Goal: Communication & Community: Answer question/provide support

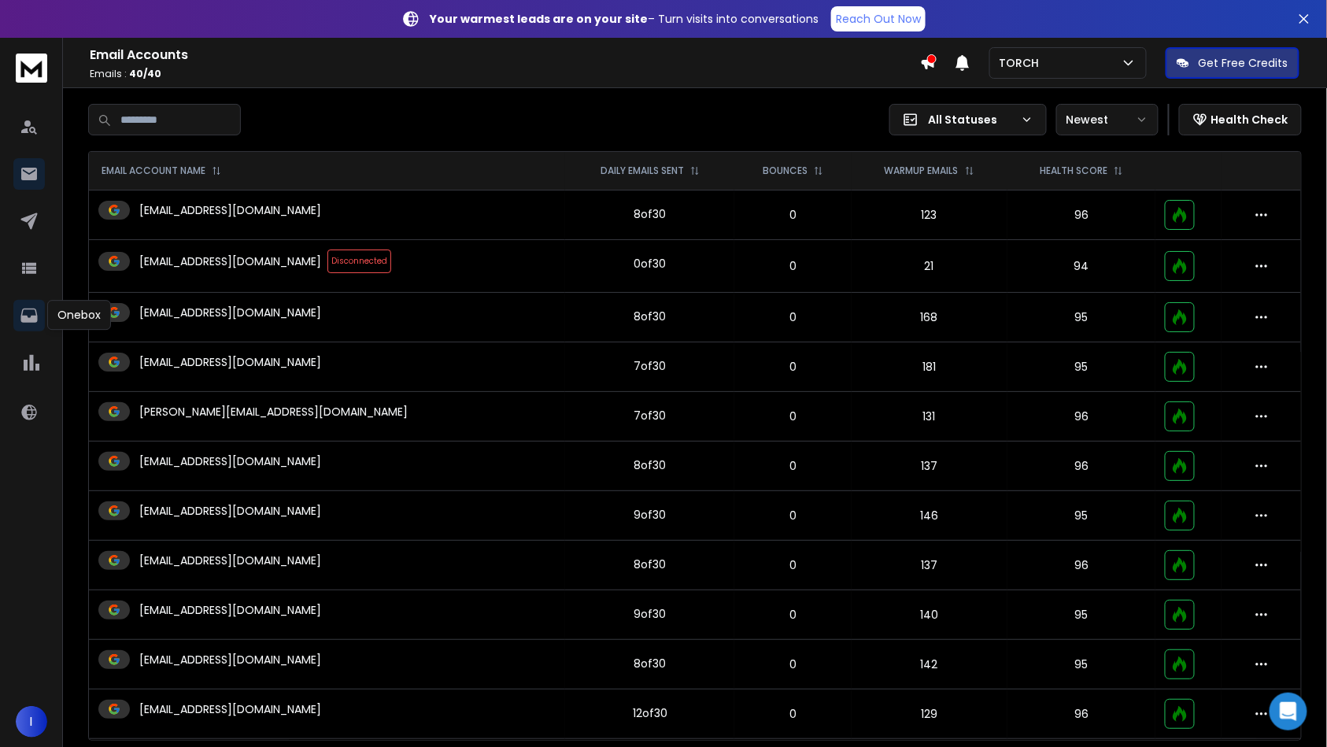
click at [33, 319] on icon at bounding box center [28, 316] width 17 height 14
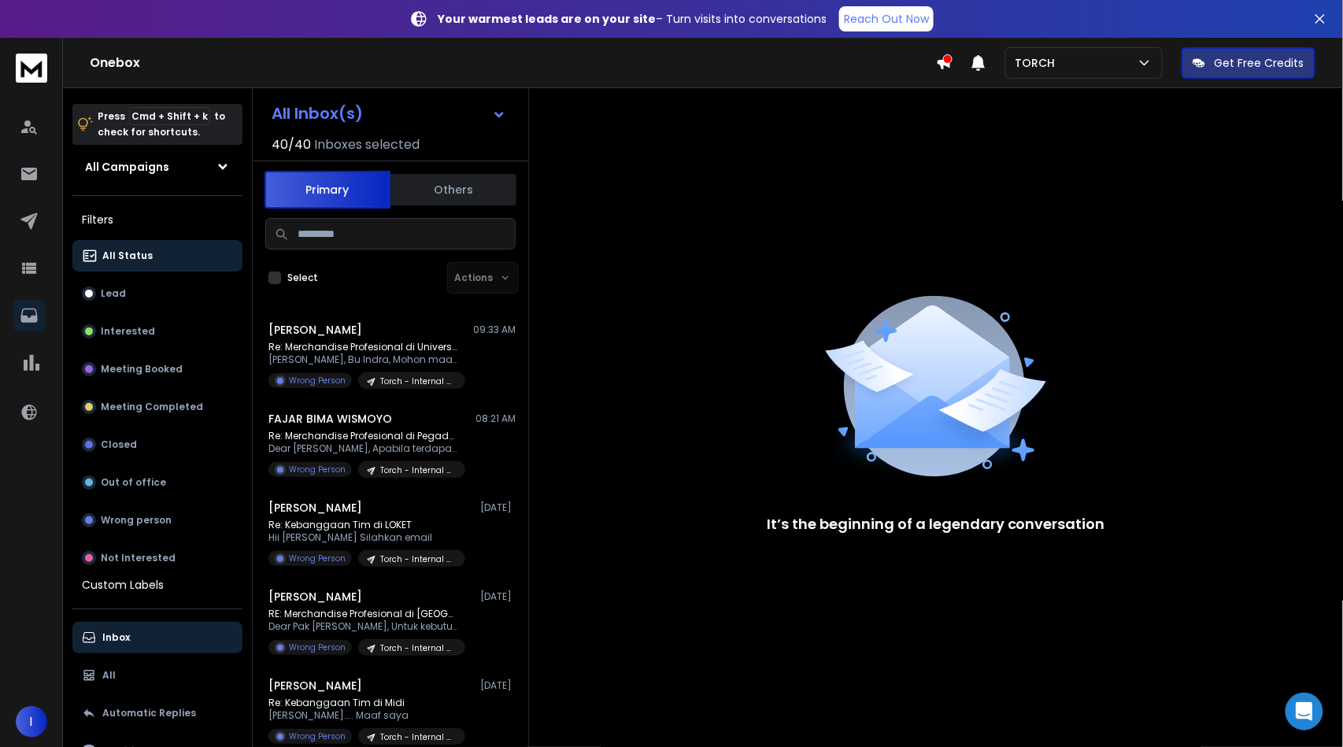
click at [320, 239] on input at bounding box center [390, 233] width 250 height 31
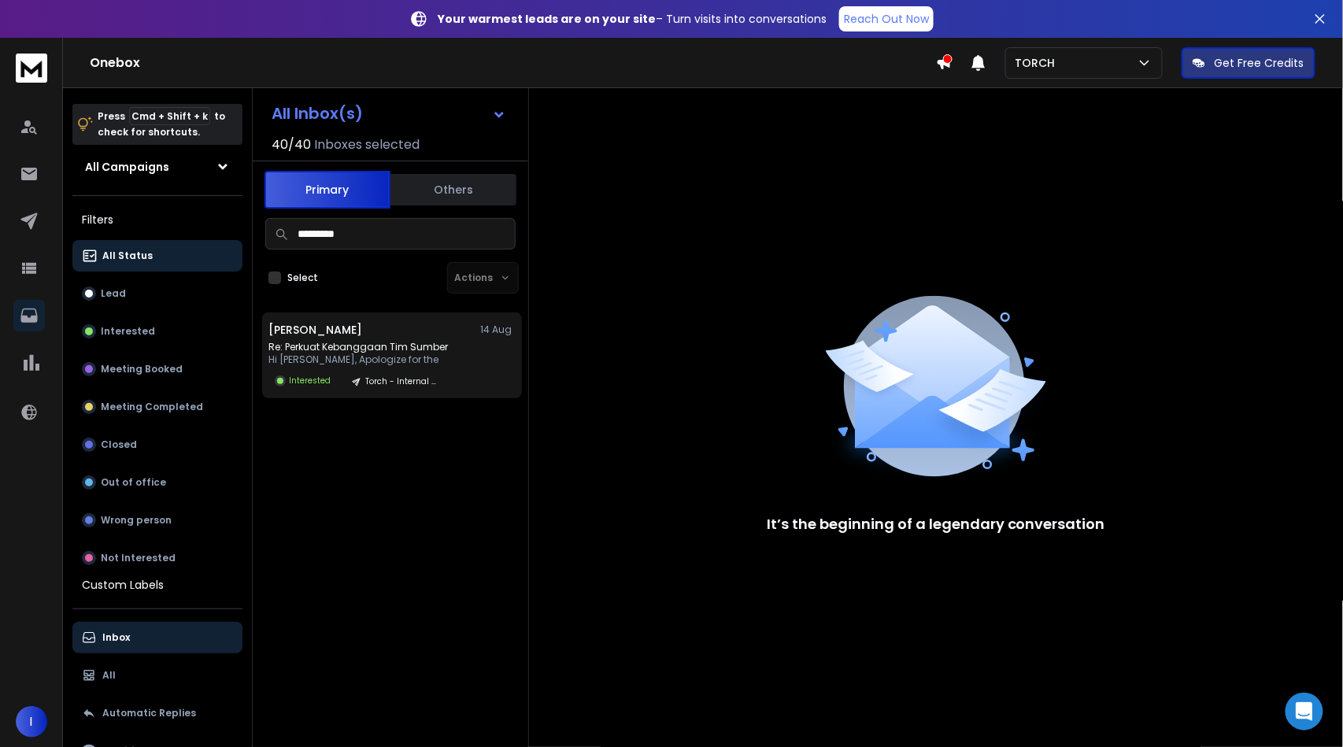
type input "*********"
click at [362, 353] on p "Hi [PERSON_NAME], Apologize for the" at bounding box center [359, 359] width 182 height 13
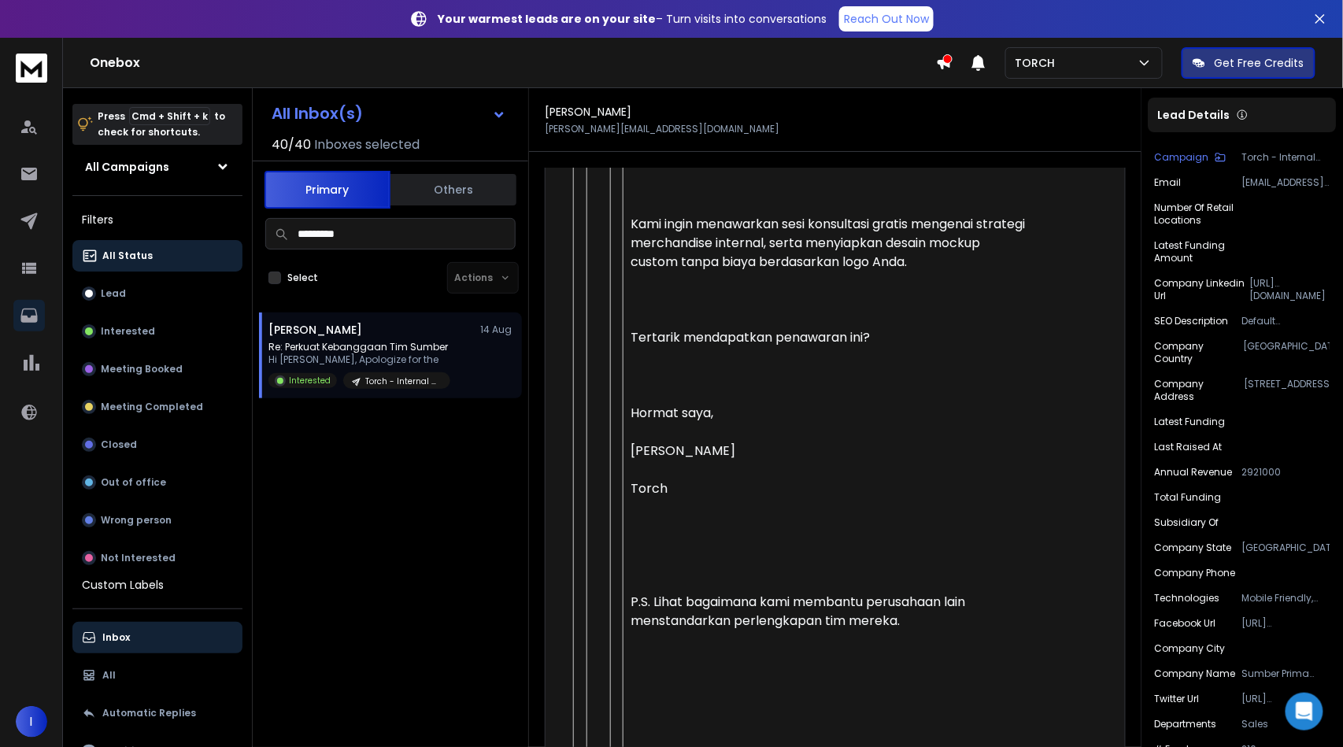
scroll to position [2232, 0]
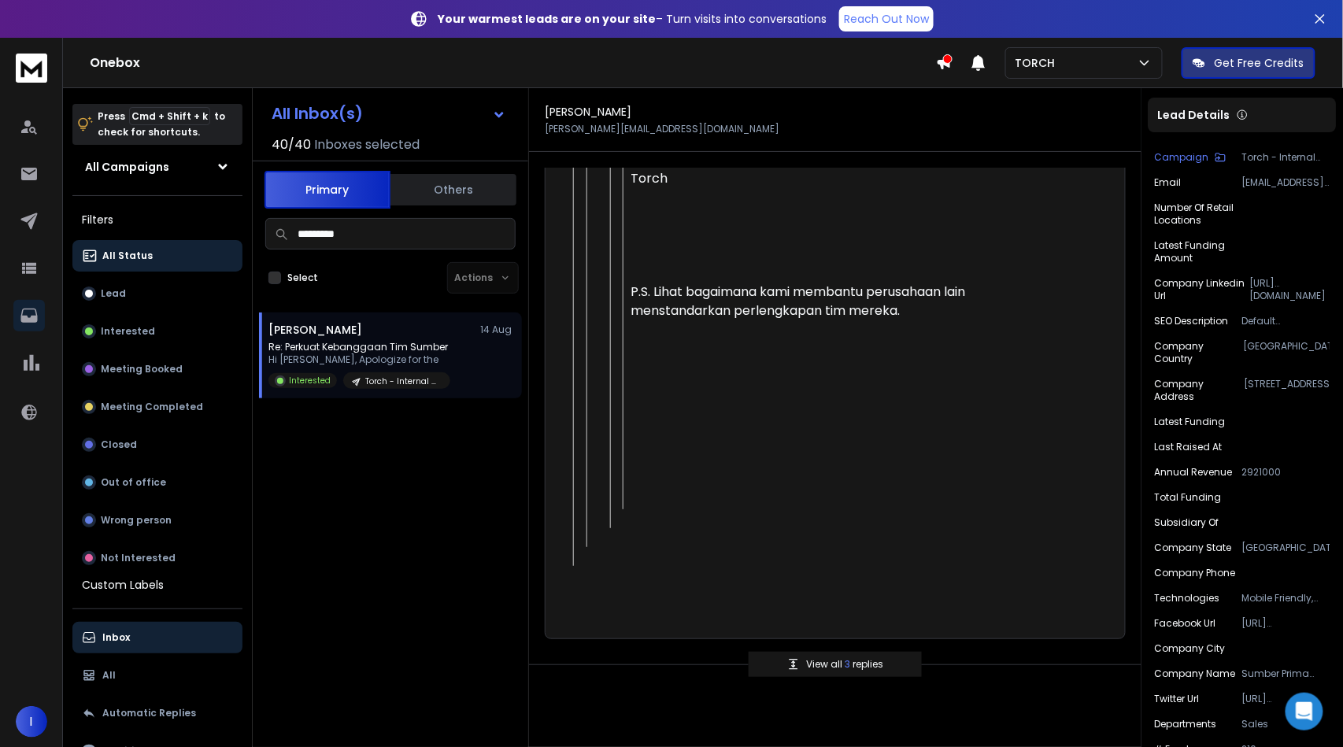
click at [847, 657] on span "3" at bounding box center [849, 663] width 8 height 13
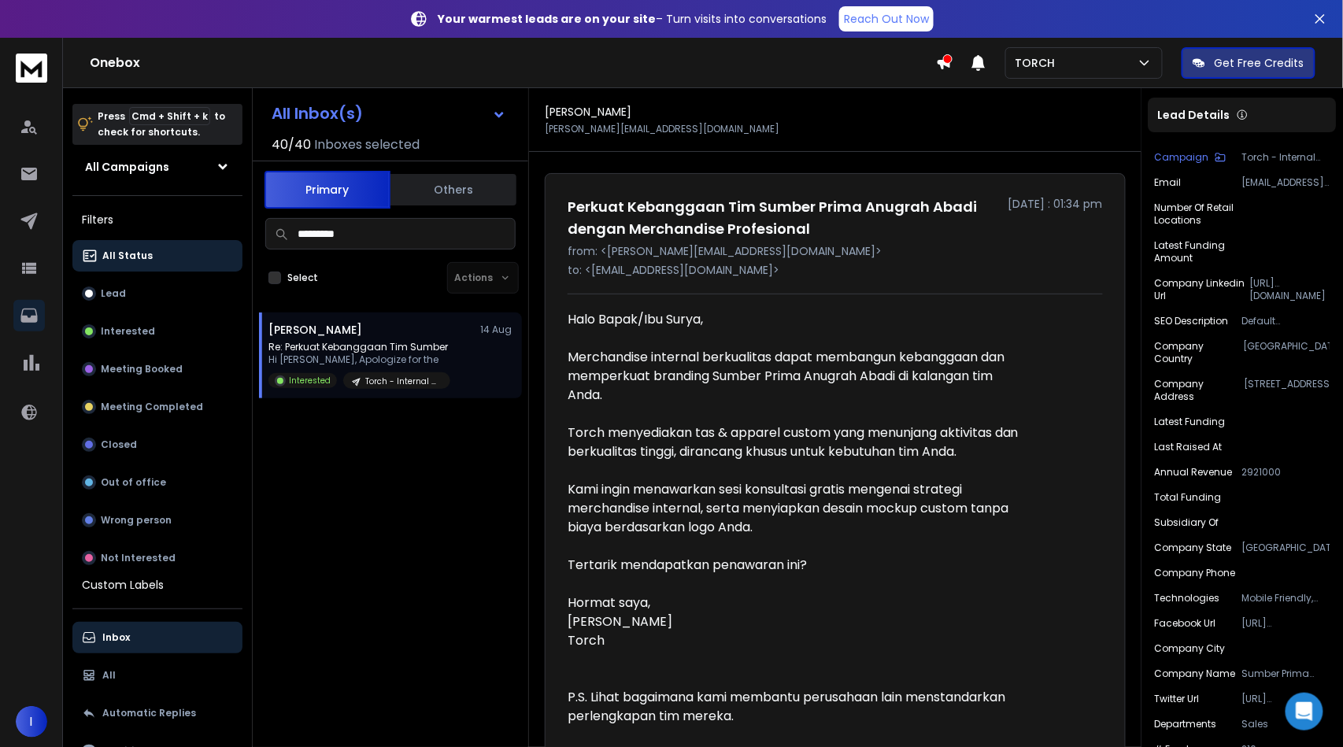
scroll to position [6843, 0]
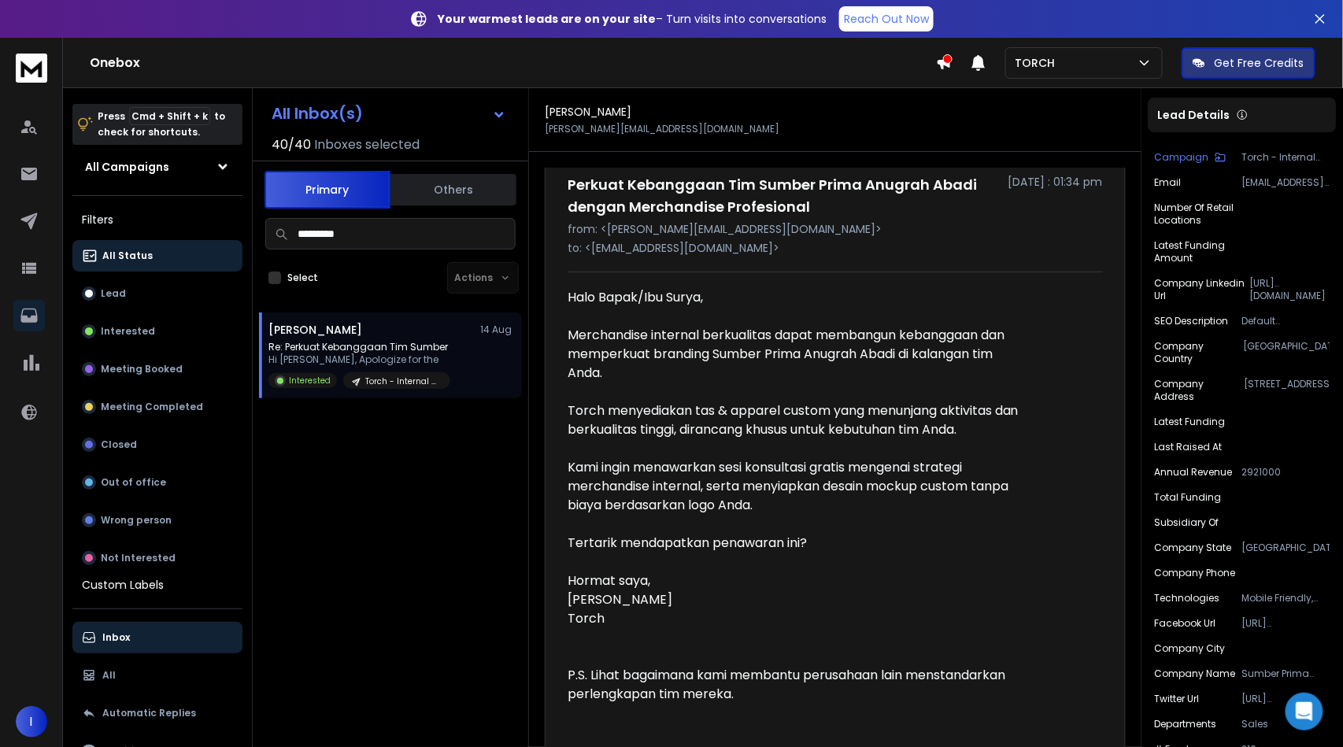
drag, startPoint x: 573, startPoint y: 305, endPoint x: 657, endPoint y: 424, distance: 146.3
click at [632, 410] on div "Halo Bapak/Ibu Surya, Merchandise internal berkualitas dapat membangun kebangga…" at bounding box center [803, 549] width 472 height 523
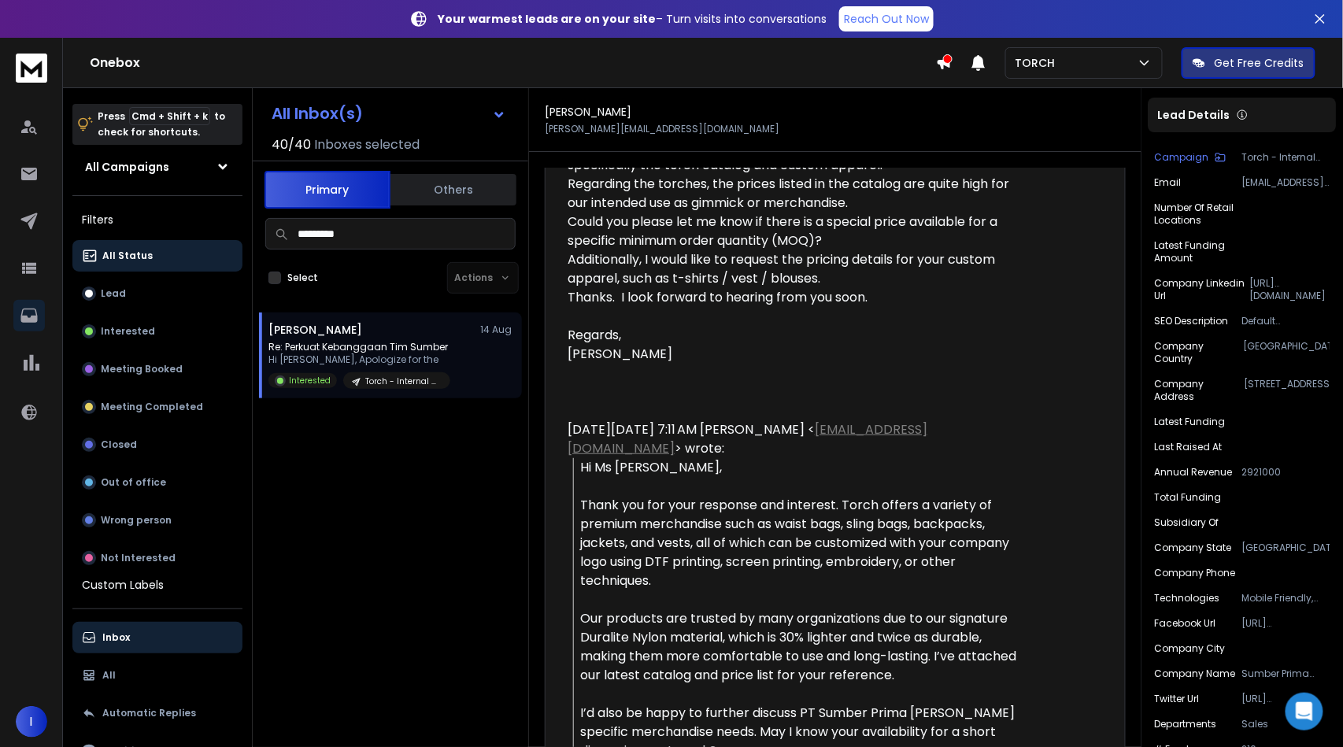
scroll to position [213, 0]
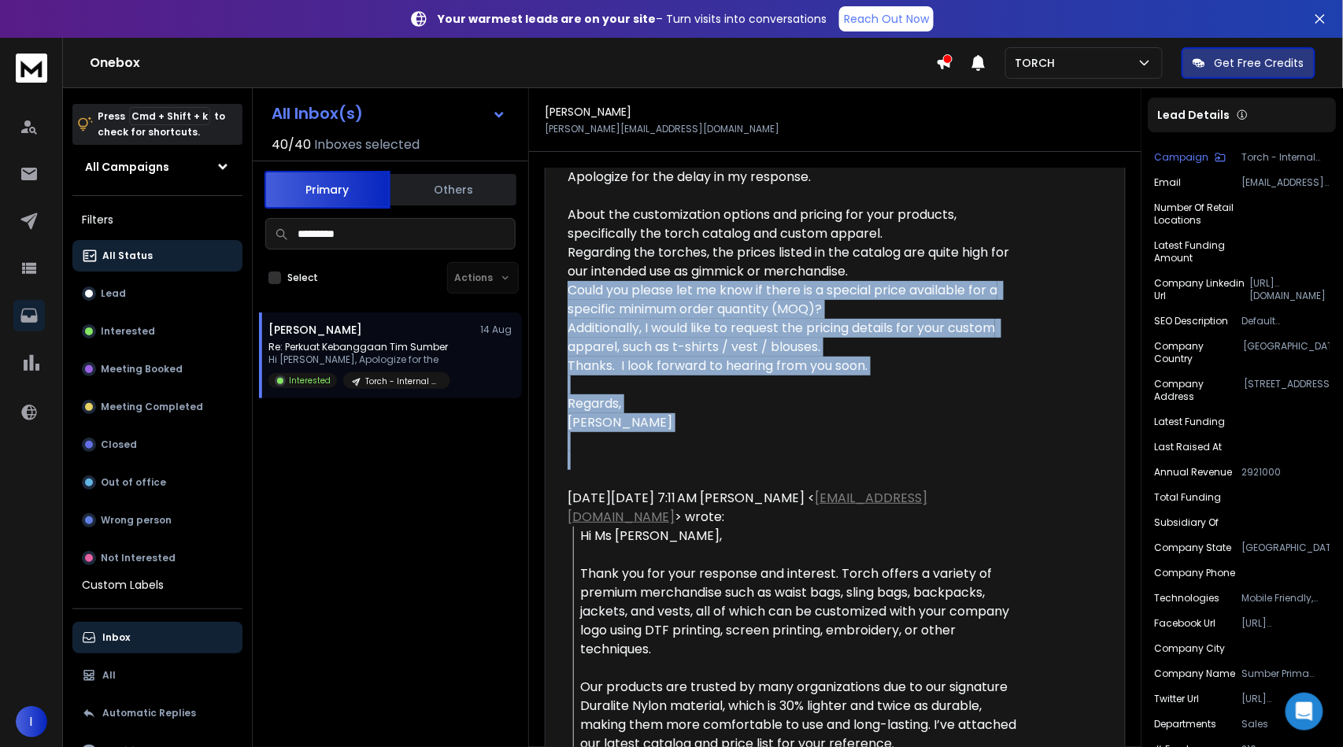
drag, startPoint x: 568, startPoint y: 290, endPoint x: 868, endPoint y: 451, distance: 340.5
click at [868, 451] on div "Hi [PERSON_NAME], Apologize for the delay in my response. About the customizati…" at bounding box center [797, 300] width 460 height 340
click at [870, 446] on div at bounding box center [797, 441] width 460 height 19
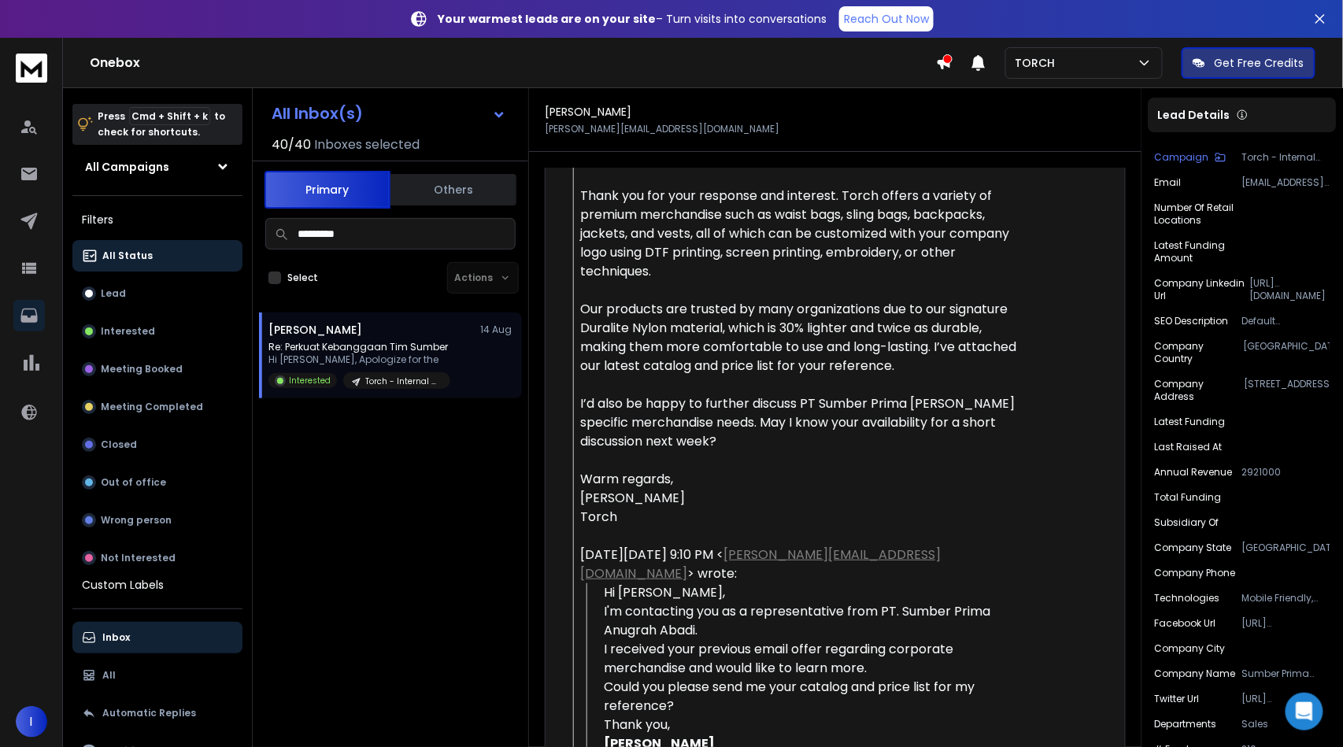
scroll to position [593, 0]
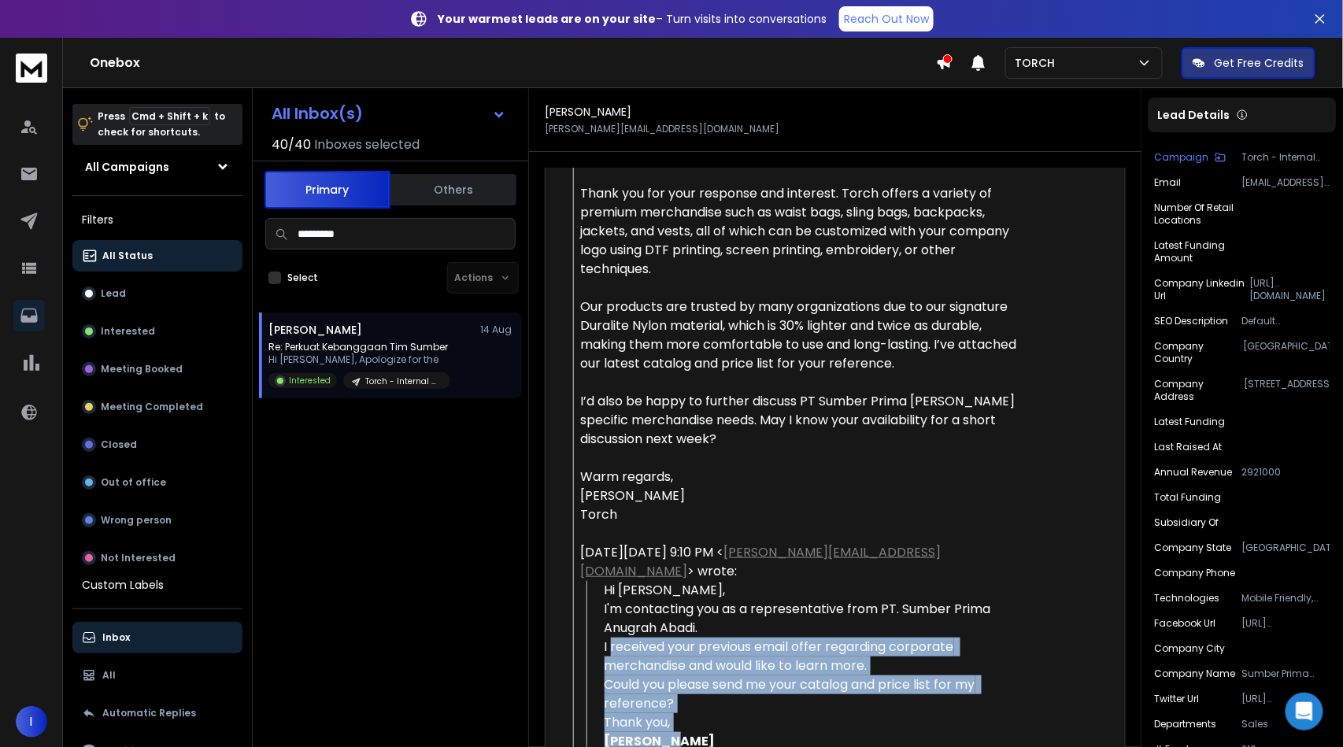
drag, startPoint x: 612, startPoint y: 624, endPoint x: 884, endPoint y: 719, distance: 287.7
click at [884, 719] on div "Hi [PERSON_NAME], I'm contacting you as a representative from PT. Sumber Prima …" at bounding box center [815, 694] width 423 height 227
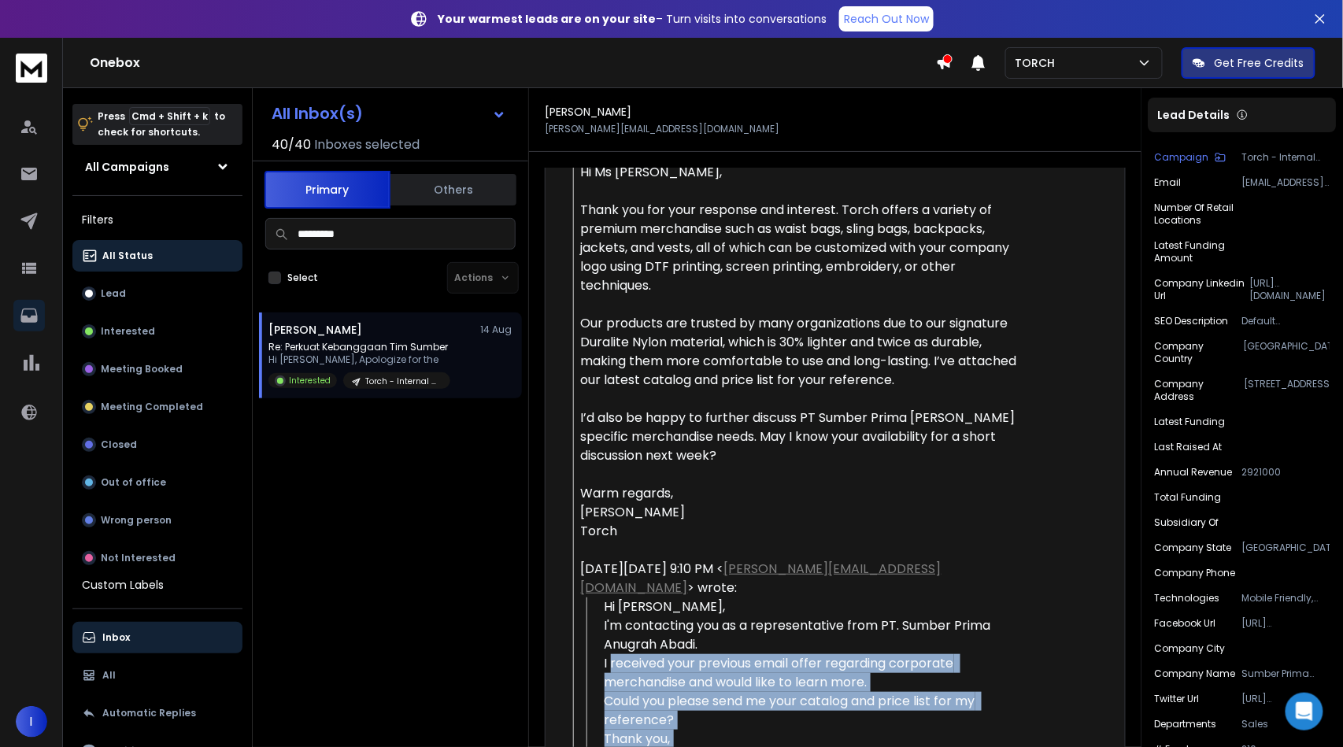
scroll to position [513, 0]
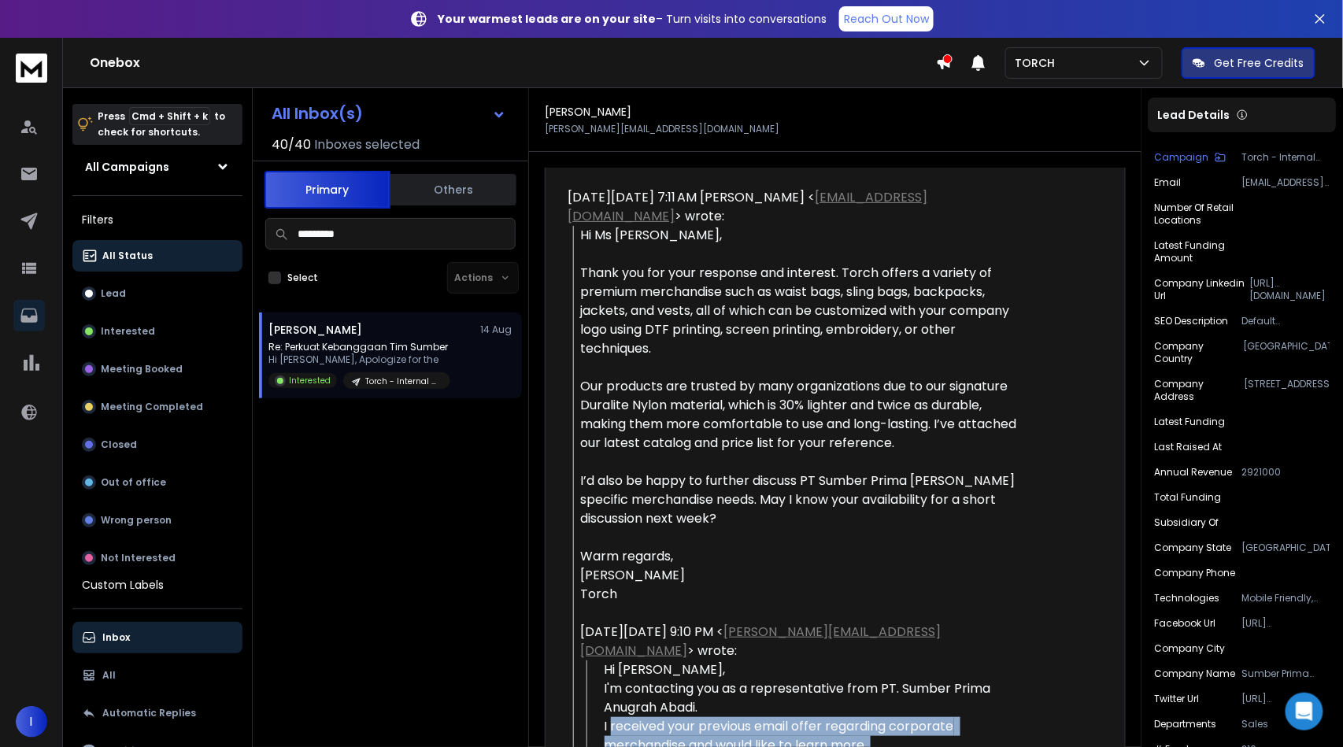
drag, startPoint x: 595, startPoint y: 264, endPoint x: 1002, endPoint y: 570, distance: 509.2
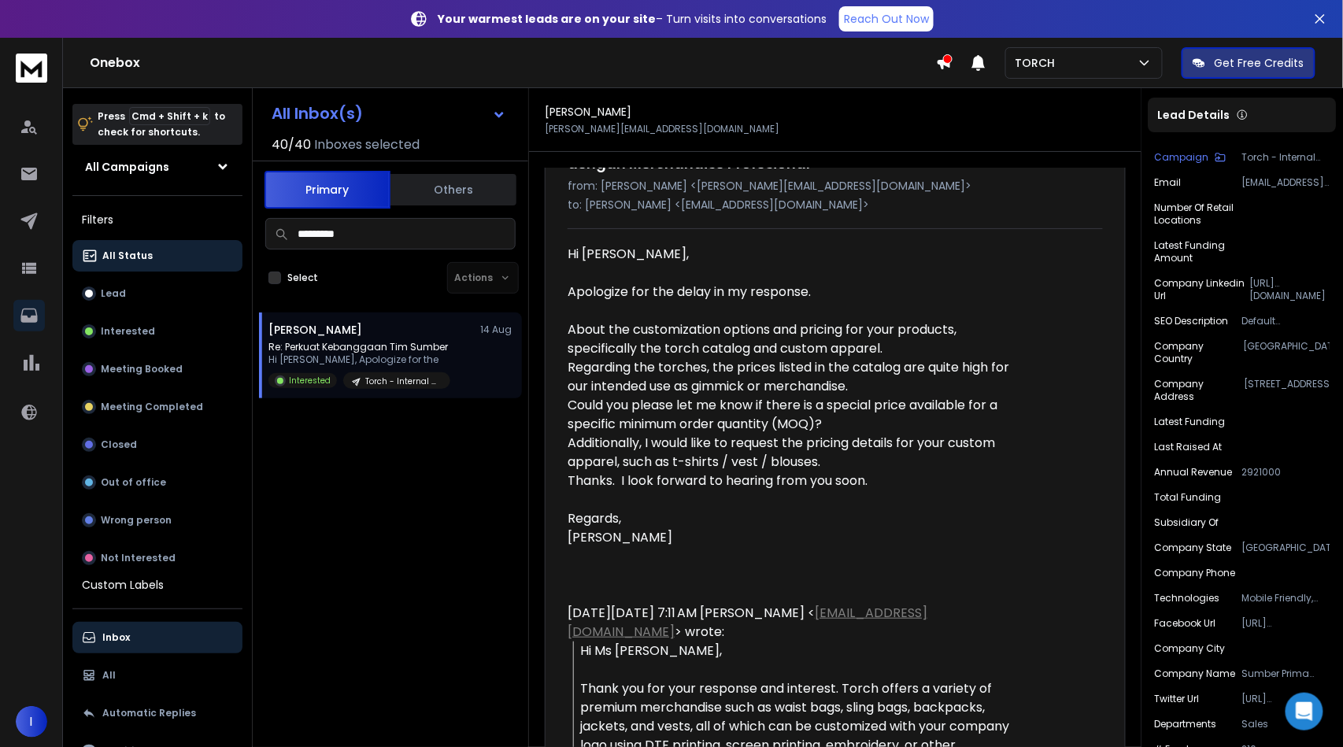
scroll to position [83, 0]
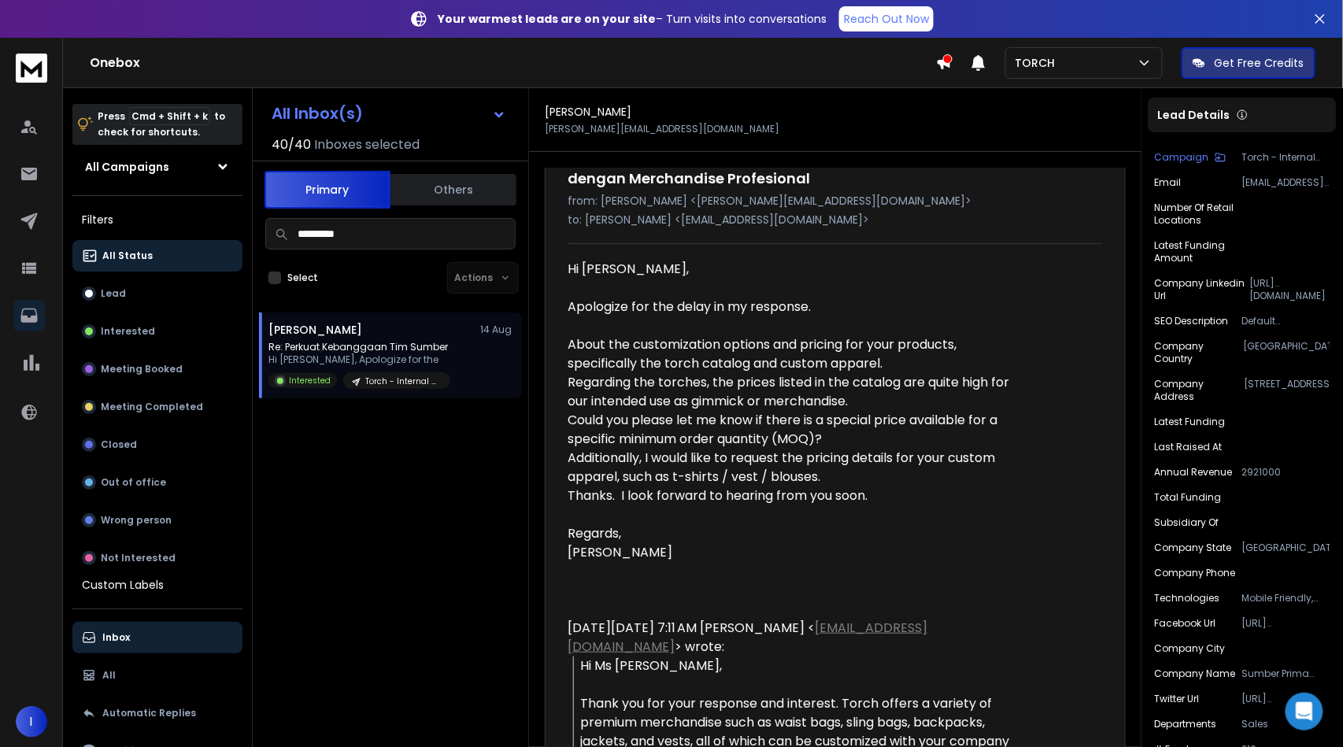
drag, startPoint x: 571, startPoint y: 312, endPoint x: 683, endPoint y: 354, distance: 119.6
click at [830, 355] on div "Apologize for the delay in my response. About the customization options and pri…" at bounding box center [797, 364] width 460 height 170
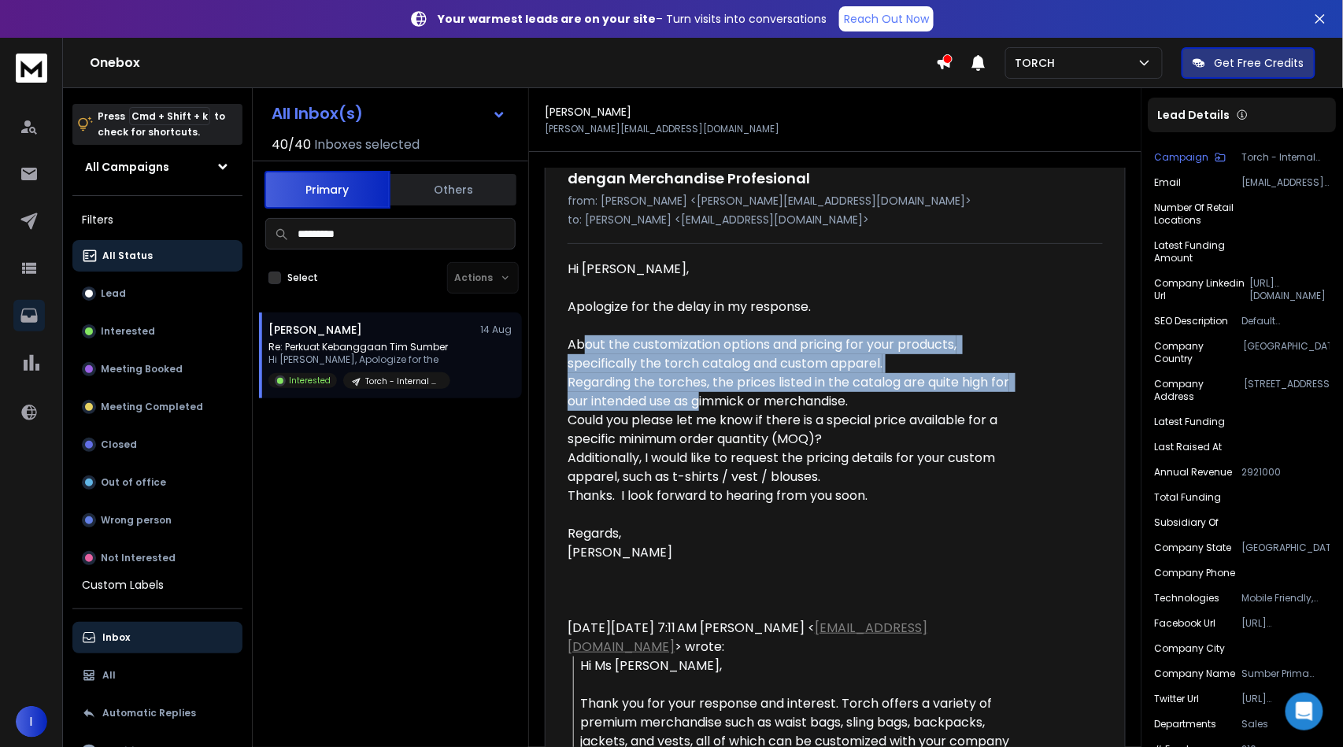
drag, startPoint x: 583, startPoint y: 348, endPoint x: 705, endPoint y: 394, distance: 130.5
click at [705, 394] on div "Apologize for the delay in my response. About the customization options and pri…" at bounding box center [797, 364] width 460 height 170
click at [704, 398] on div "Apologize for the delay in my response. About the customization options and pri…" at bounding box center [797, 364] width 460 height 170
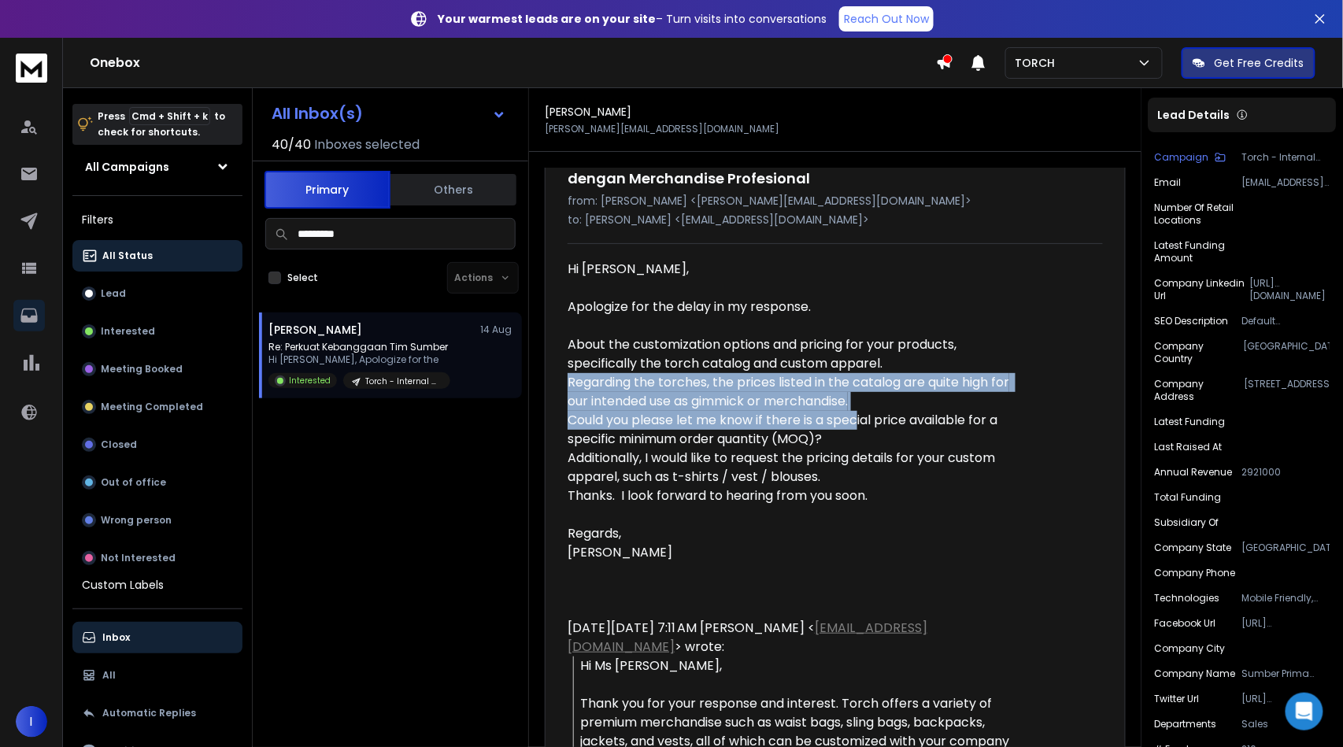
drag, startPoint x: 864, startPoint y: 412, endPoint x: 556, endPoint y: 375, distance: 310.6
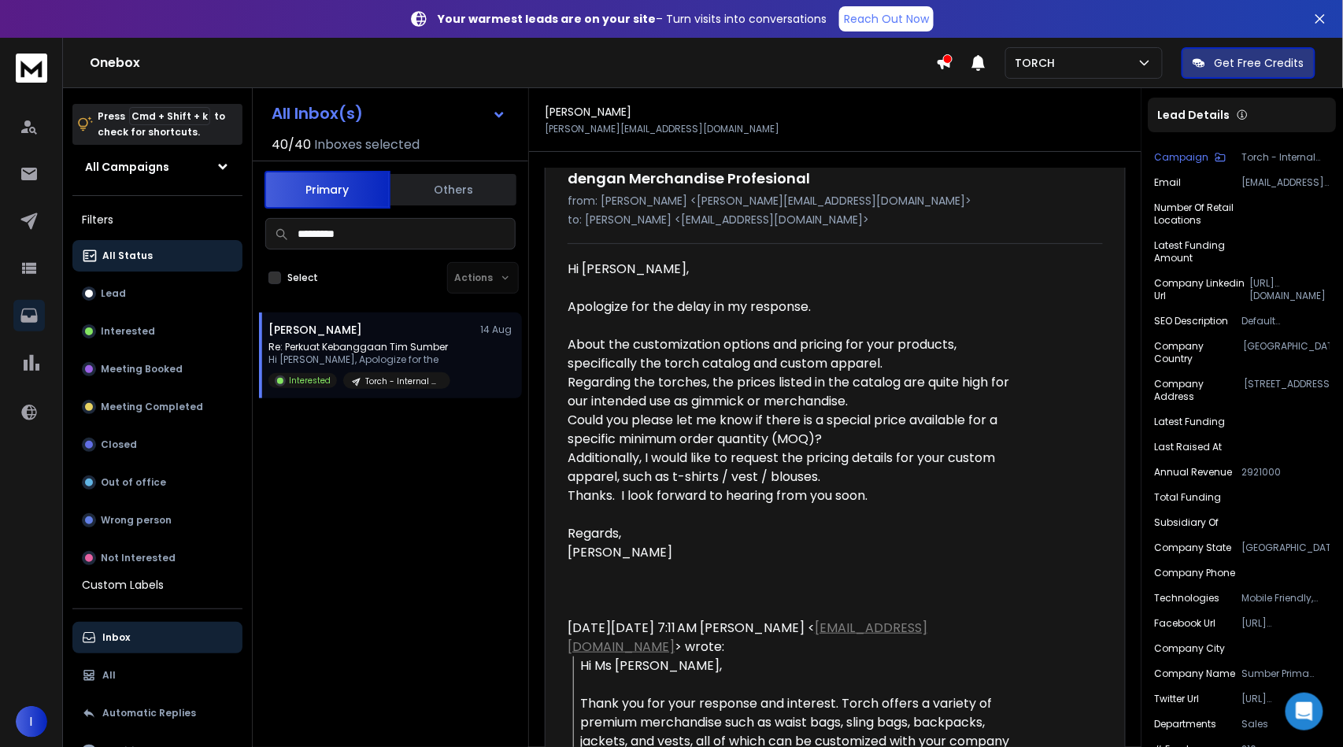
click at [581, 388] on div "Apologize for the delay in my response. About the customization options and pri…" at bounding box center [797, 364] width 460 height 170
drag, startPoint x: 569, startPoint y: 385, endPoint x: 1005, endPoint y: 401, distance: 436.3
click at [1005, 401] on div "Apologize for the delay in my response. About the customization options and pri…" at bounding box center [797, 364] width 460 height 170
copy div "Regarding the torches, the prices listed in the catalog are quite high for our …"
